Goal: Task Accomplishment & Management: Manage account settings

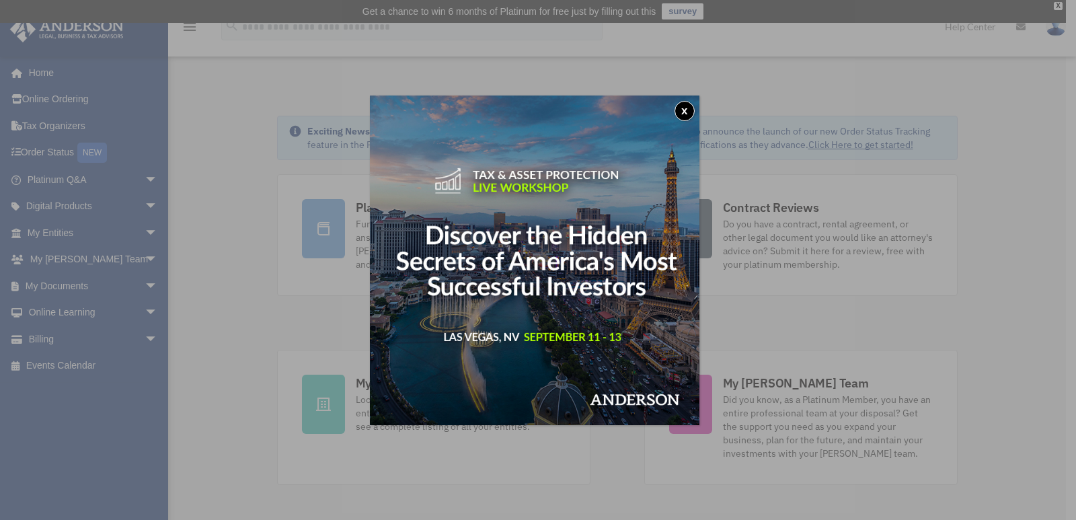
click at [688, 106] on button "x" at bounding box center [685, 111] width 20 height 20
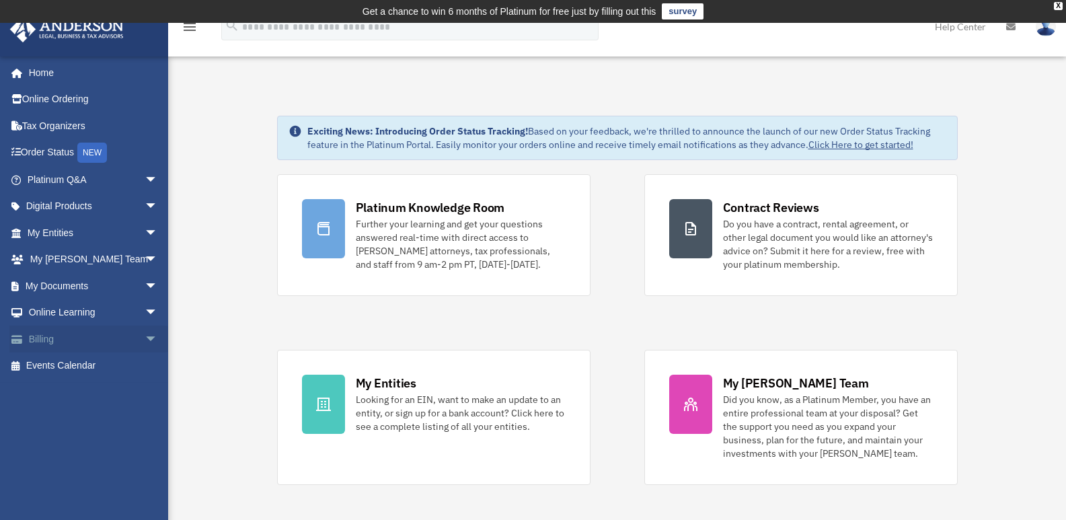
click at [100, 338] on link "Billing arrow_drop_down" at bounding box center [93, 339] width 169 height 27
click at [145, 339] on span "arrow_drop_down" at bounding box center [158, 340] width 27 height 28
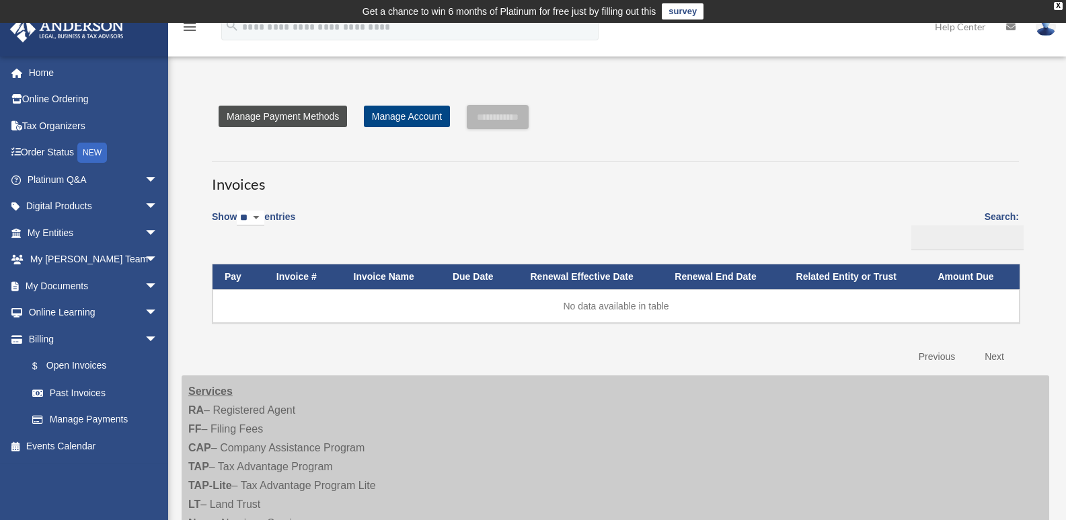
click at [304, 113] on link "Manage Payment Methods" at bounding box center [283, 117] width 128 height 22
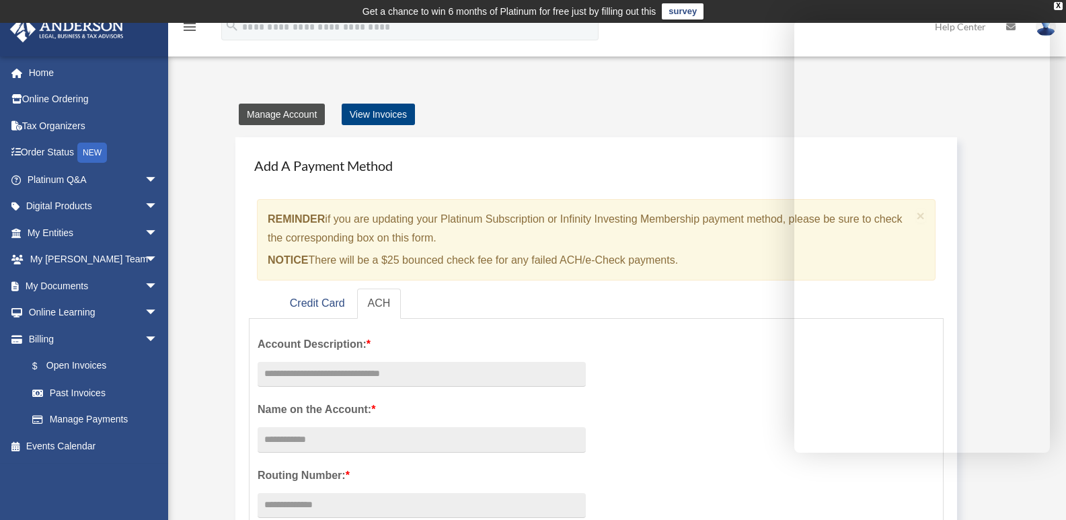
click at [293, 109] on link "Manage Account" at bounding box center [282, 115] width 86 height 22
click at [79, 385] on link "Past Invoices" at bounding box center [98, 392] width 159 height 27
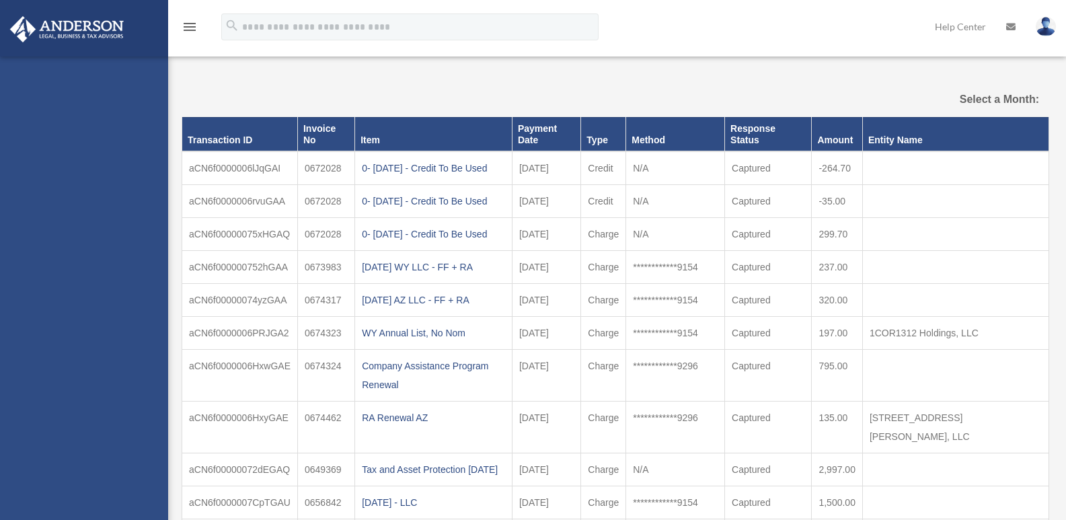
select select
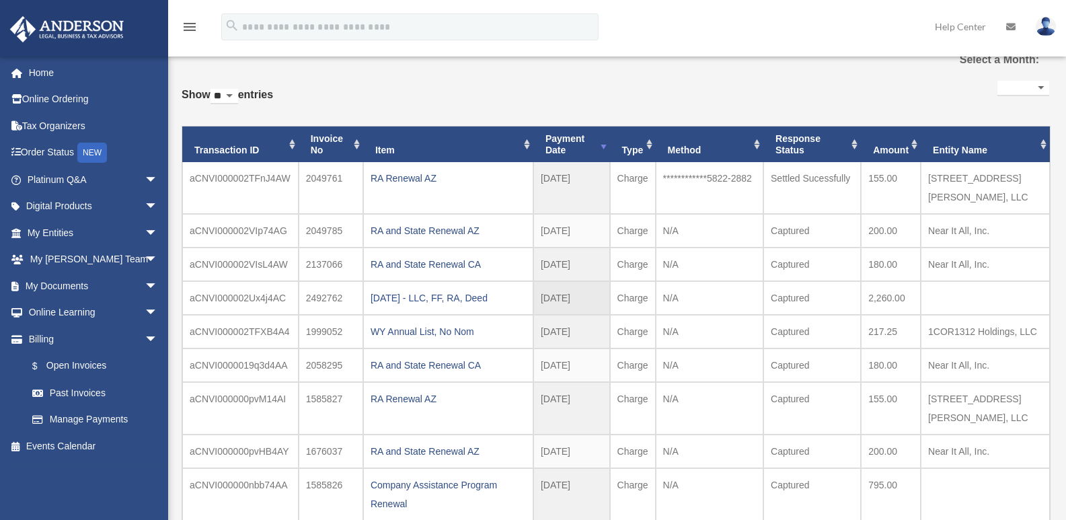
scroll to position [63, 0]
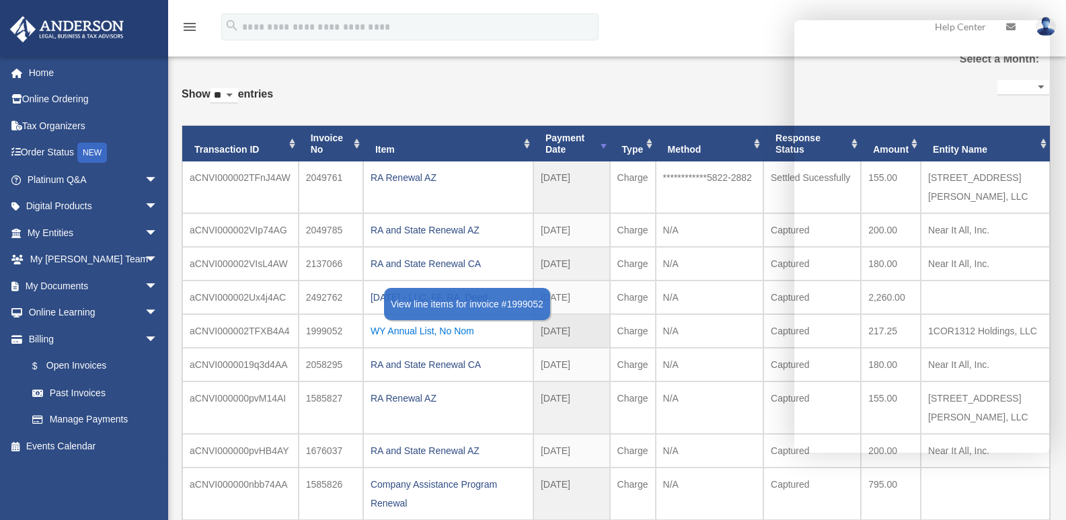
click at [460, 321] on div "WY Annual List, No Nom" at bounding box center [448, 330] width 155 height 19
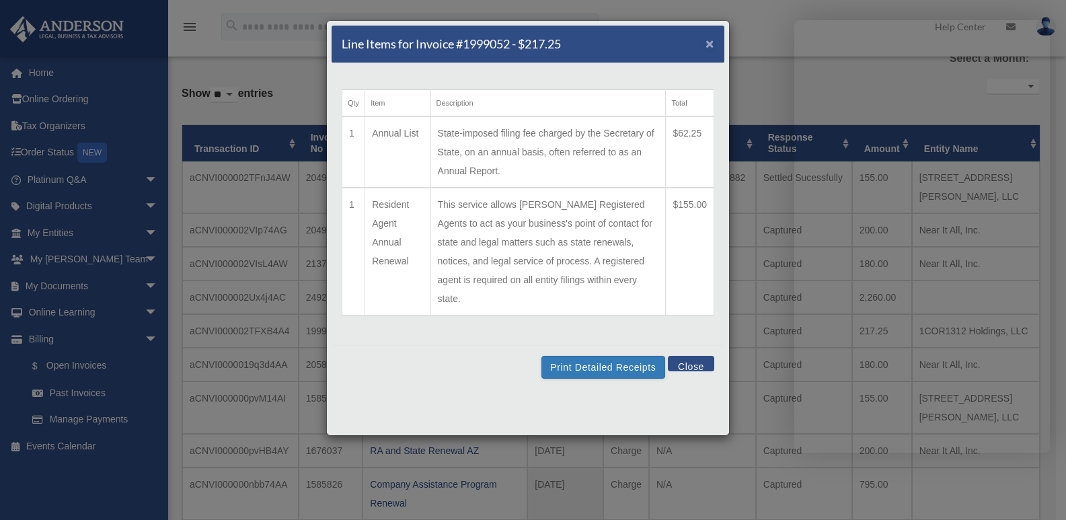
click at [711, 39] on span "×" at bounding box center [710, 43] width 9 height 15
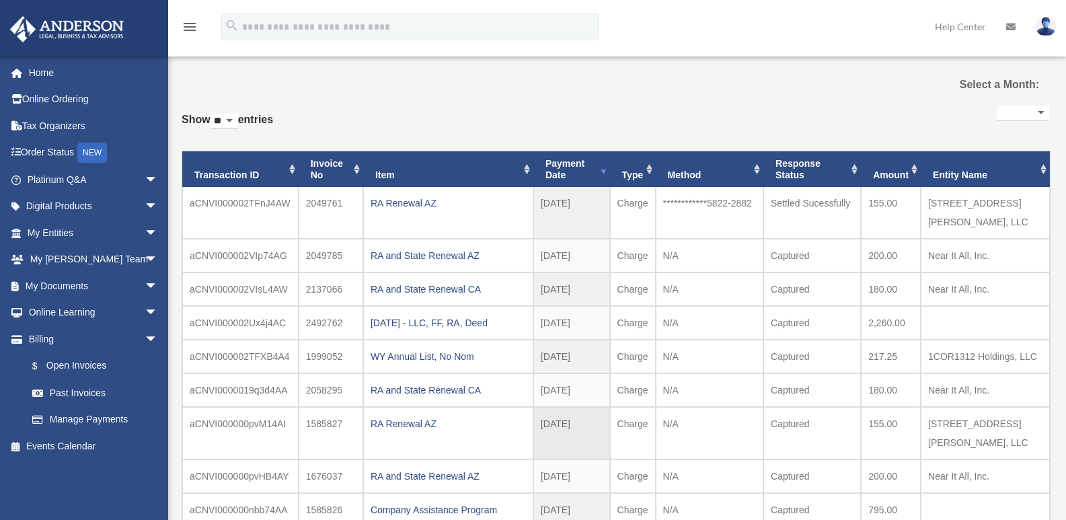
scroll to position [0, 0]
